Goal: Task Accomplishment & Management: Manage account settings

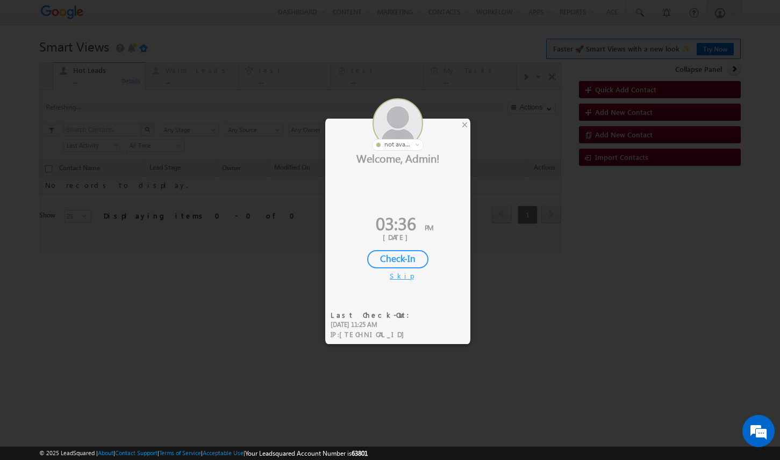
click at [460, 127] on div at bounding box center [397, 124] width 145 height 53
click at [461, 127] on div "×" at bounding box center [464, 125] width 11 height 12
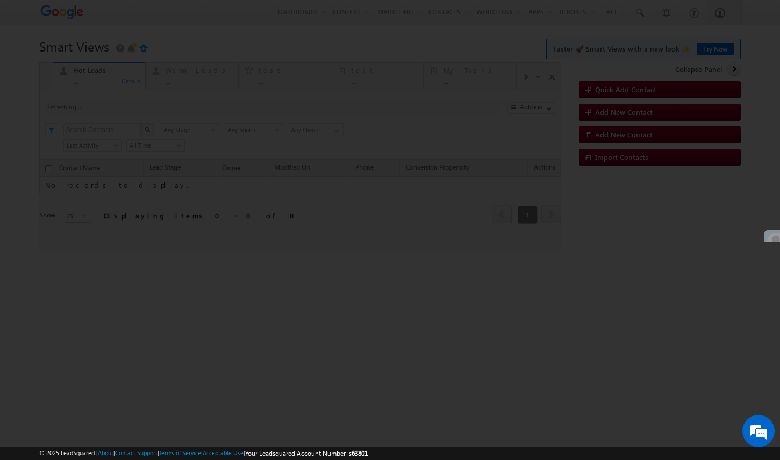
click at [719, 19] on div at bounding box center [390, 230] width 780 height 460
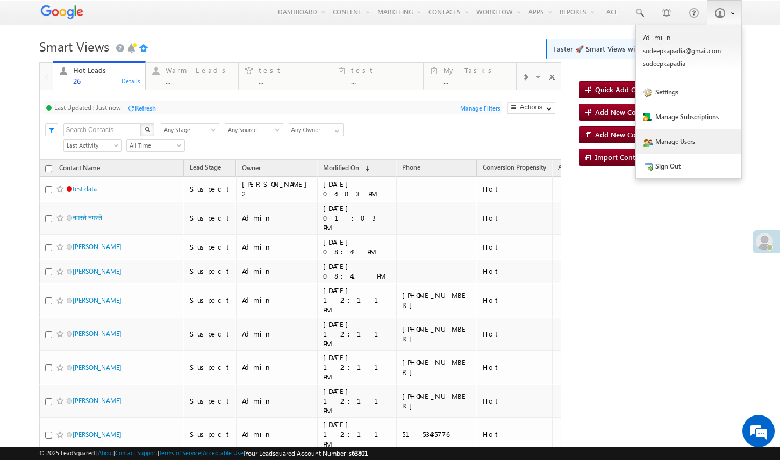
click at [690, 136] on link "Manage Users" at bounding box center [688, 141] width 105 height 25
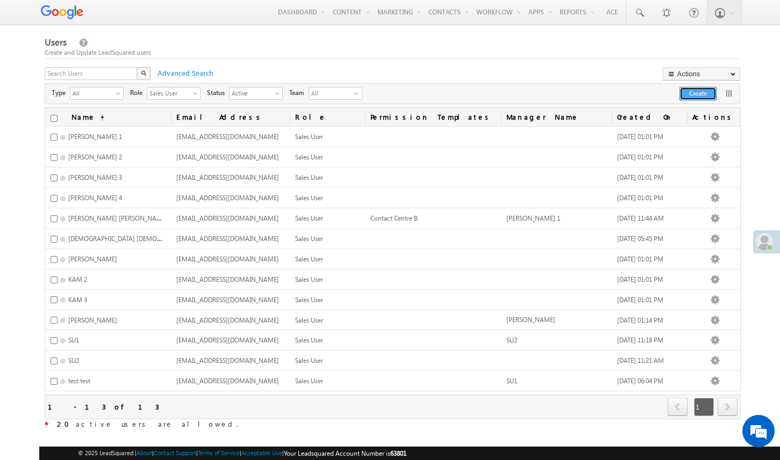
click at [699, 97] on button "Create" at bounding box center [697, 93] width 37 height 13
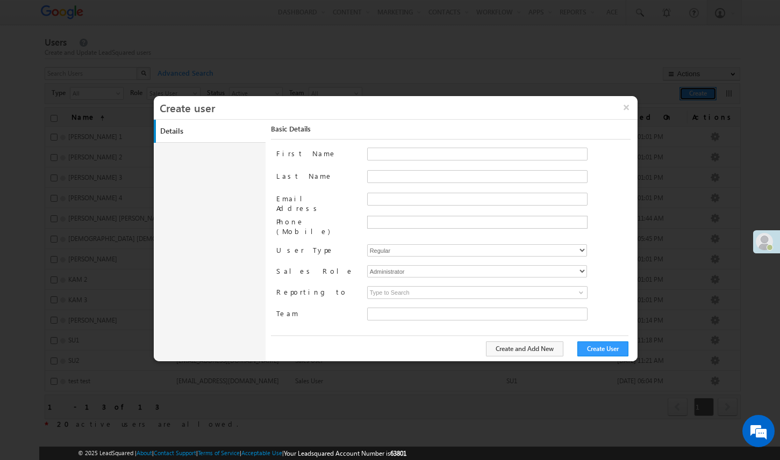
type input "f26bfe00-8d9c-11ec-8597-0681fe0b10f8"
click at [627, 104] on button "×" at bounding box center [625, 107] width 23 height 23
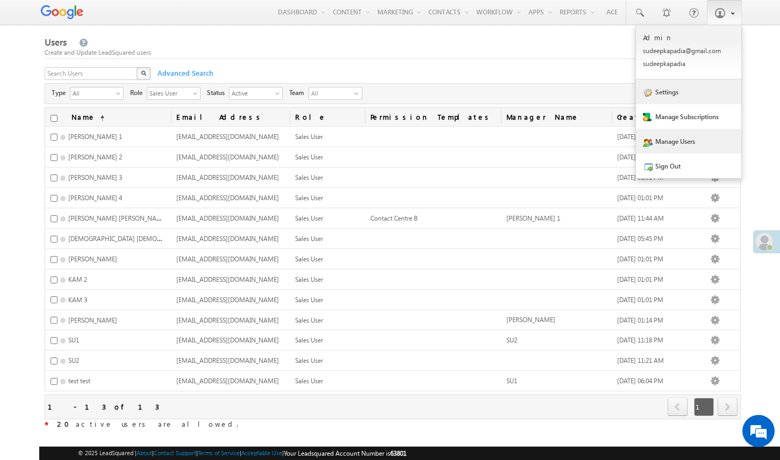
click at [681, 99] on link "Settings" at bounding box center [688, 92] width 105 height 25
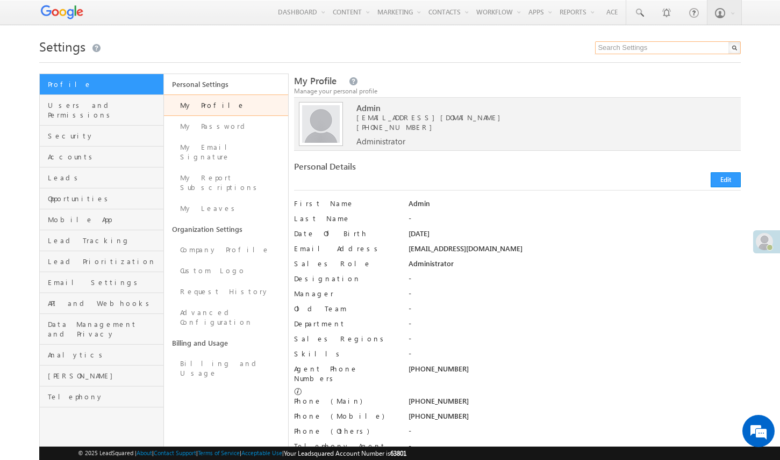
click at [627, 45] on input "text" at bounding box center [668, 47] width 146 height 13
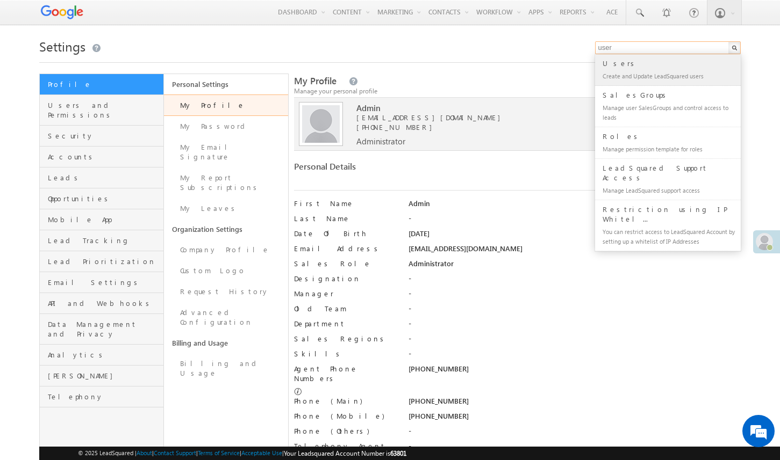
type input "user"
click at [630, 69] on div "Users" at bounding box center [672, 63] width 144 height 12
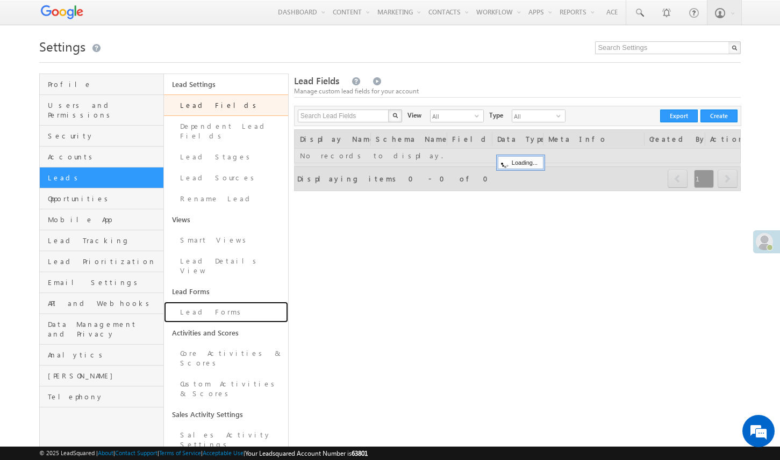
click at [260, 302] on link "Lead Forms" at bounding box center [226, 312] width 124 height 21
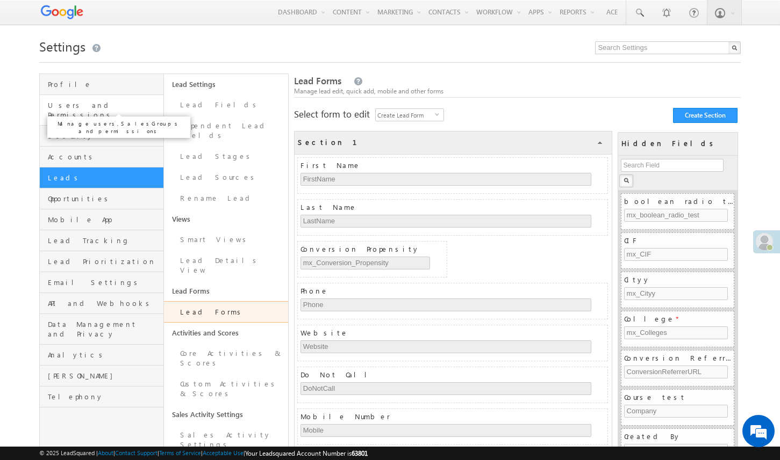
click at [133, 107] on span "Users and Permissions" at bounding box center [104, 109] width 113 height 19
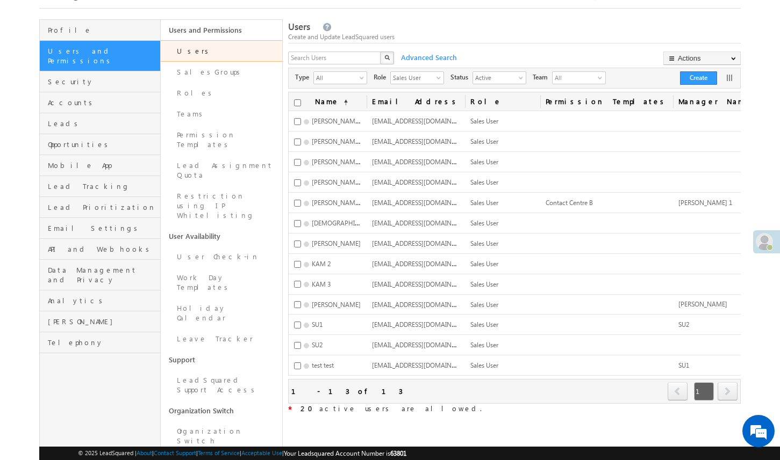
scroll to position [49, 0]
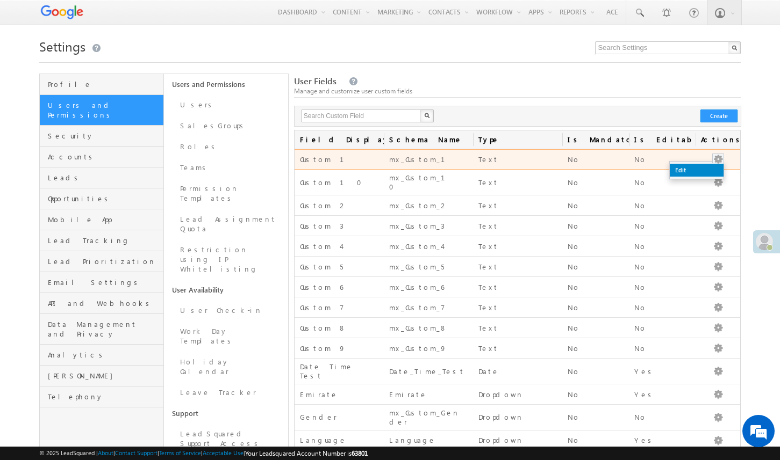
click at [715, 175] on link "Edit" at bounding box center [696, 170] width 54 height 13
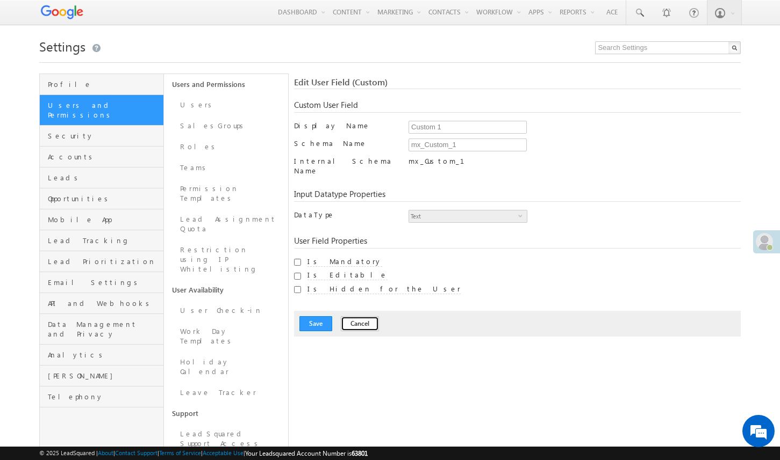
click at [360, 316] on button "Cancel" at bounding box center [360, 323] width 38 height 15
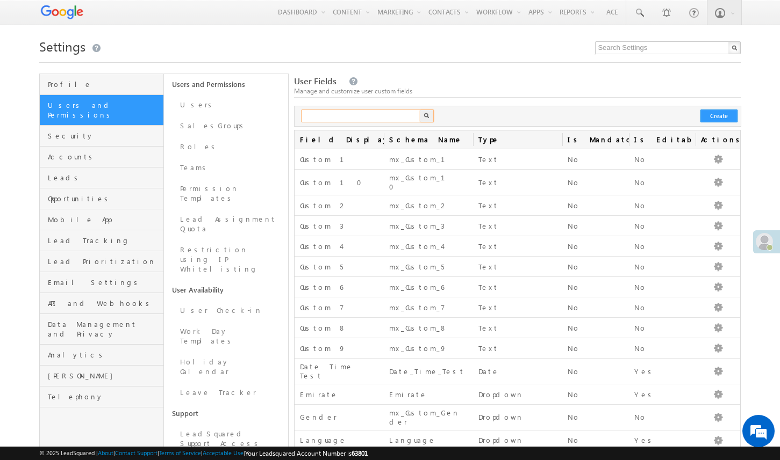
click at [359, 116] on input "text" at bounding box center [361, 116] width 120 height 13
type input "phone"
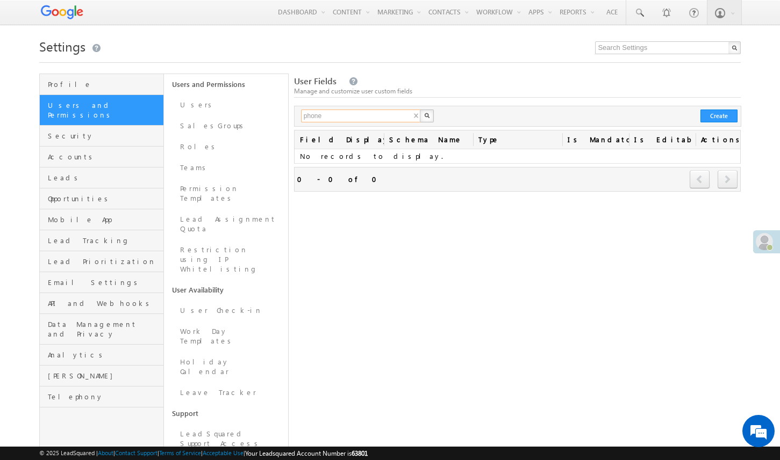
click at [406, 115] on input "phone" at bounding box center [361, 116] width 120 height 13
click at [434, 256] on div "User Fields Manage and customize user custom fields X Create Field Display Name…" at bounding box center [517, 311] width 447 height 474
click at [410, 117] on input "text" at bounding box center [361, 116] width 120 height 13
click at [449, 186] on div "Refresh first prev next last 0 - 0 of 0" at bounding box center [517, 179] width 447 height 25
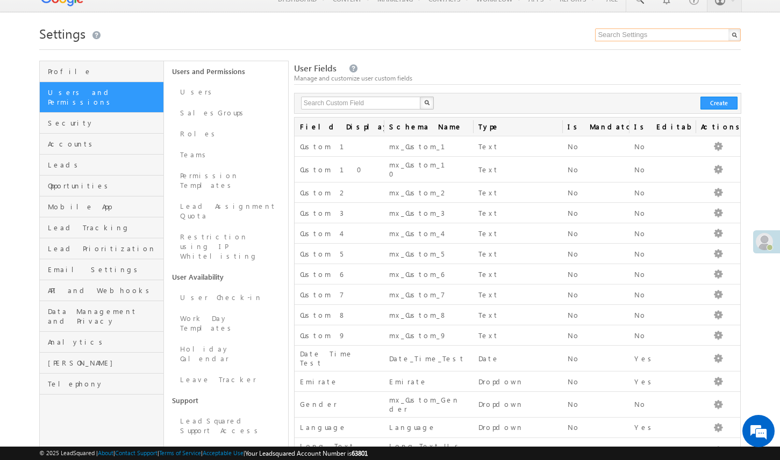
click at [665, 39] on input "text" at bounding box center [668, 34] width 146 height 13
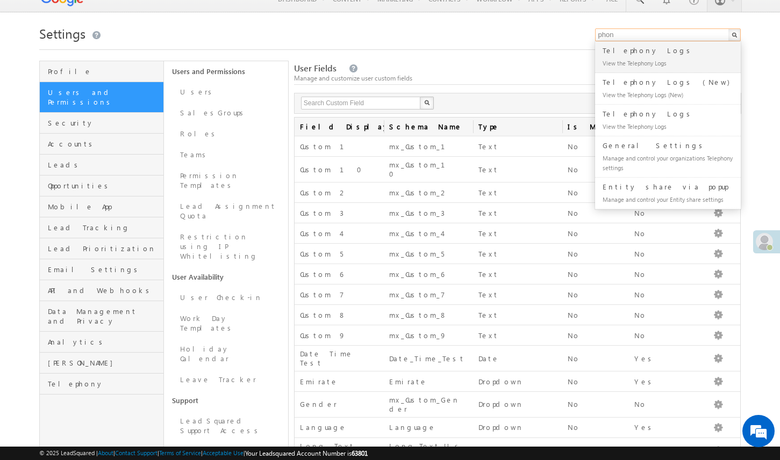
type input "phone"
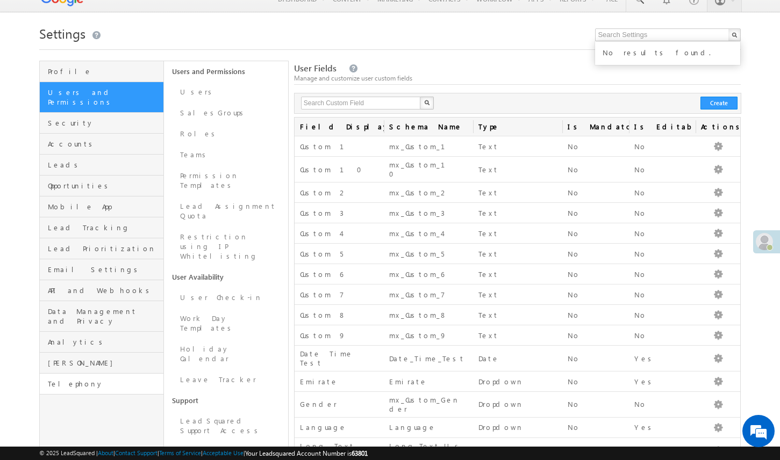
click at [129, 374] on link "Telephony" at bounding box center [102, 384] width 124 height 21
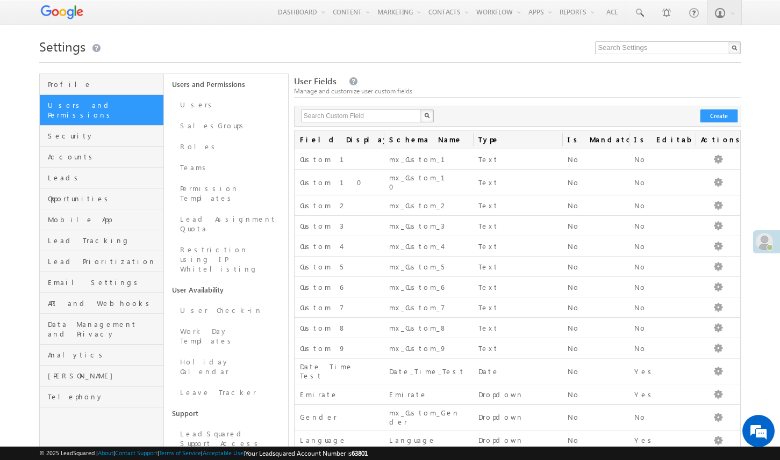
scroll to position [18, 0]
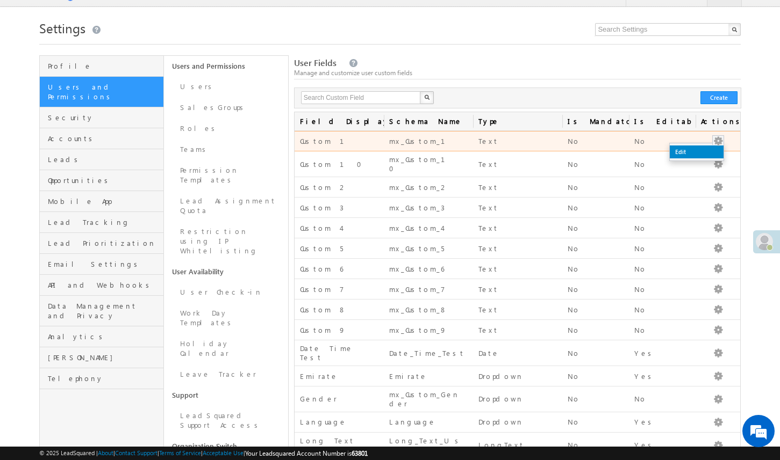
click at [713, 150] on link "Edit" at bounding box center [696, 152] width 54 height 13
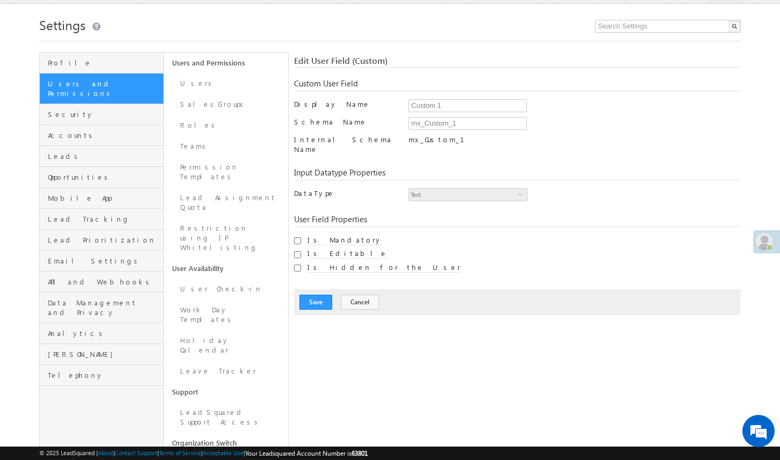
scroll to position [0, 0]
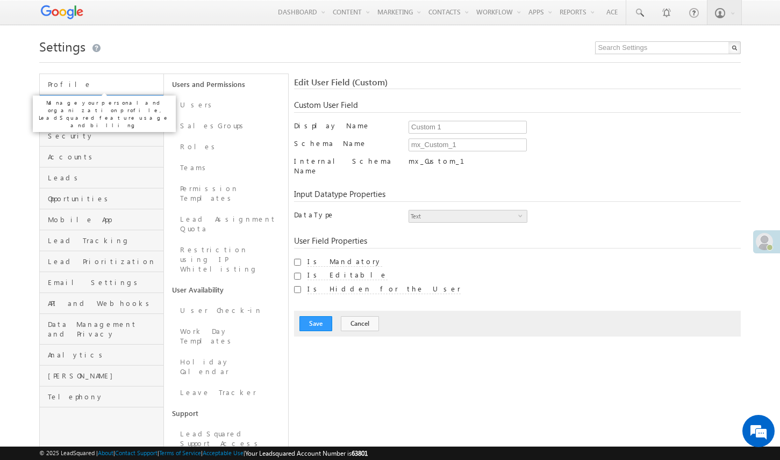
click at [114, 85] on span "Profile" at bounding box center [104, 85] width 113 height 10
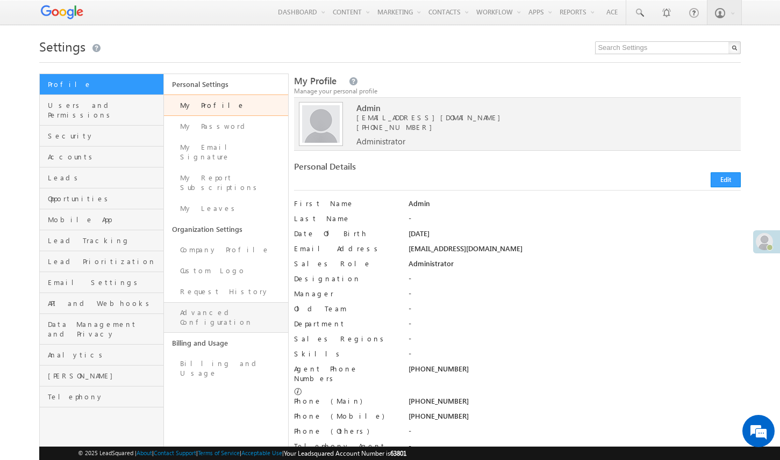
click at [221, 302] on link "Advanced Configuration" at bounding box center [226, 317] width 124 height 31
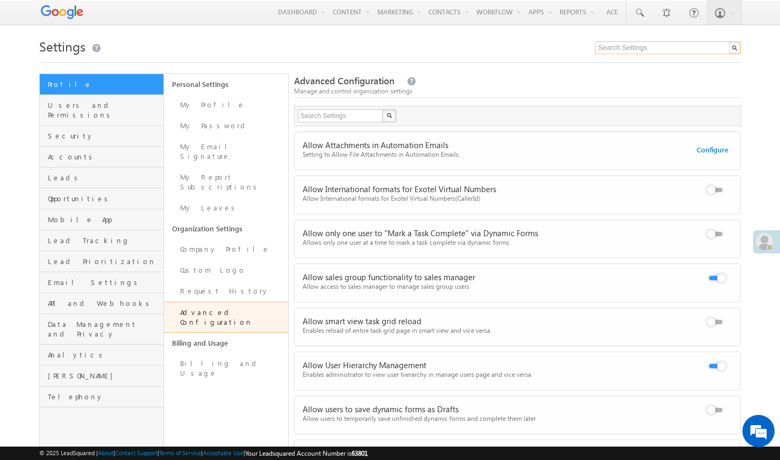
click at [611, 48] on input "text" at bounding box center [668, 47] width 146 height 13
type input "phone"
click at [332, 119] on input "text" at bounding box center [341, 116] width 86 height 13
type input "phone"
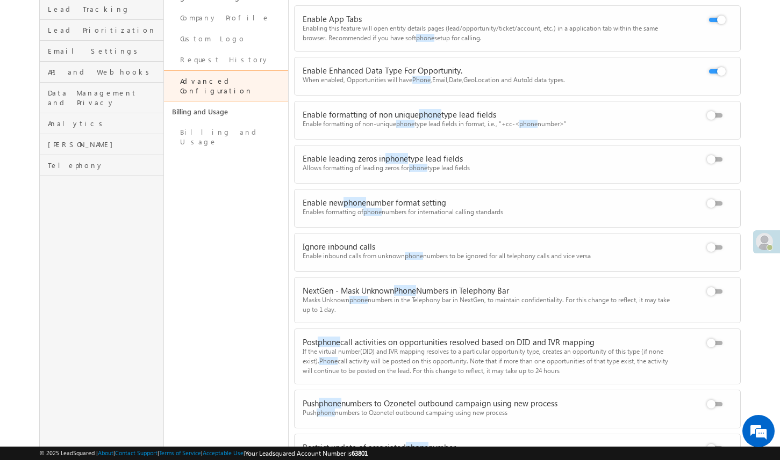
scroll to position [234, 0]
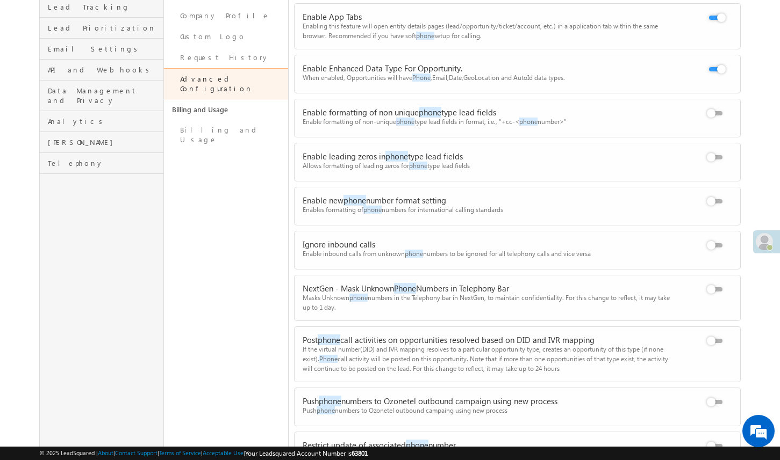
click at [390, 129] on div "Enable formatting of non unique phone type lead fields Enable formatting of non…" at bounding box center [525, 116] width 462 height 35
click at [395, 120] on div "Enable formatting of non-unique phone type lead fields in format, i.e., “+cc-< …" at bounding box center [486, 122] width 369 height 10
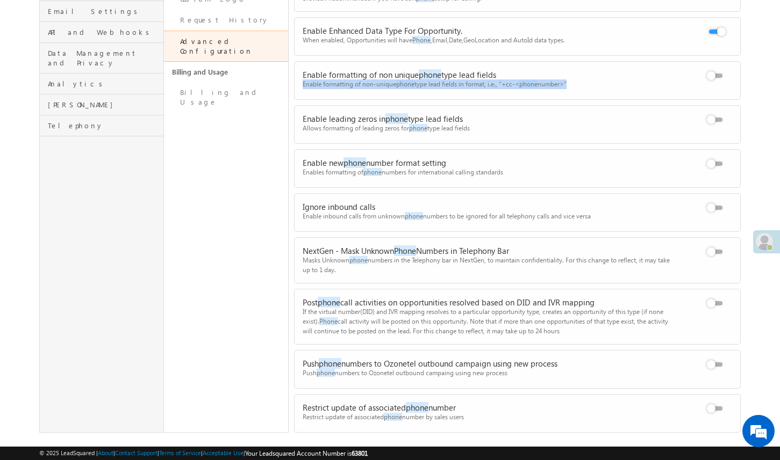
scroll to position [289, 0]
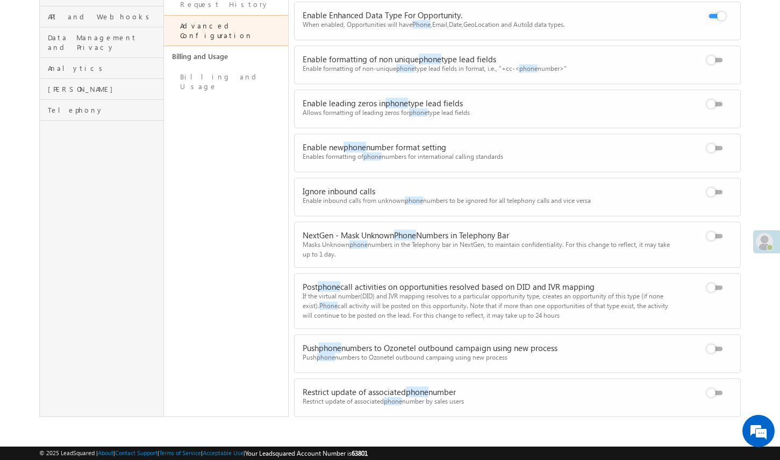
click at [364, 283] on div "Post phone call activities on opportunities resolved based on DID and IVR mappi…" at bounding box center [486, 287] width 369 height 10
click at [380, 392] on div "Restrict update of associated phone number" at bounding box center [486, 392] width 369 height 10
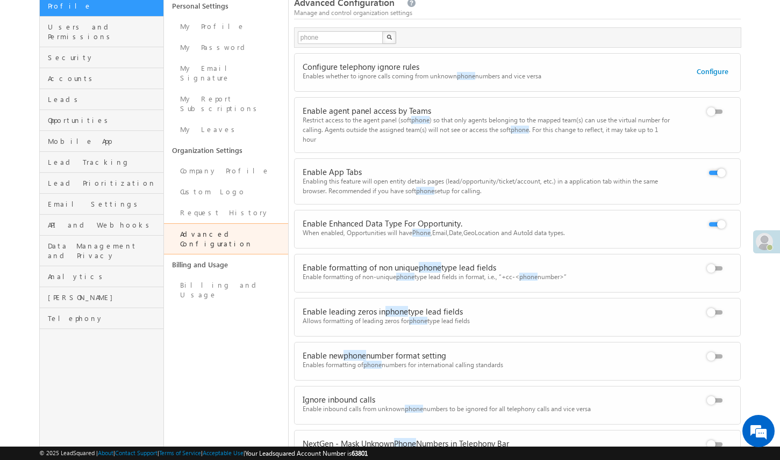
scroll to position [79, 0]
